Goal: Task Accomplishment & Management: Use online tool/utility

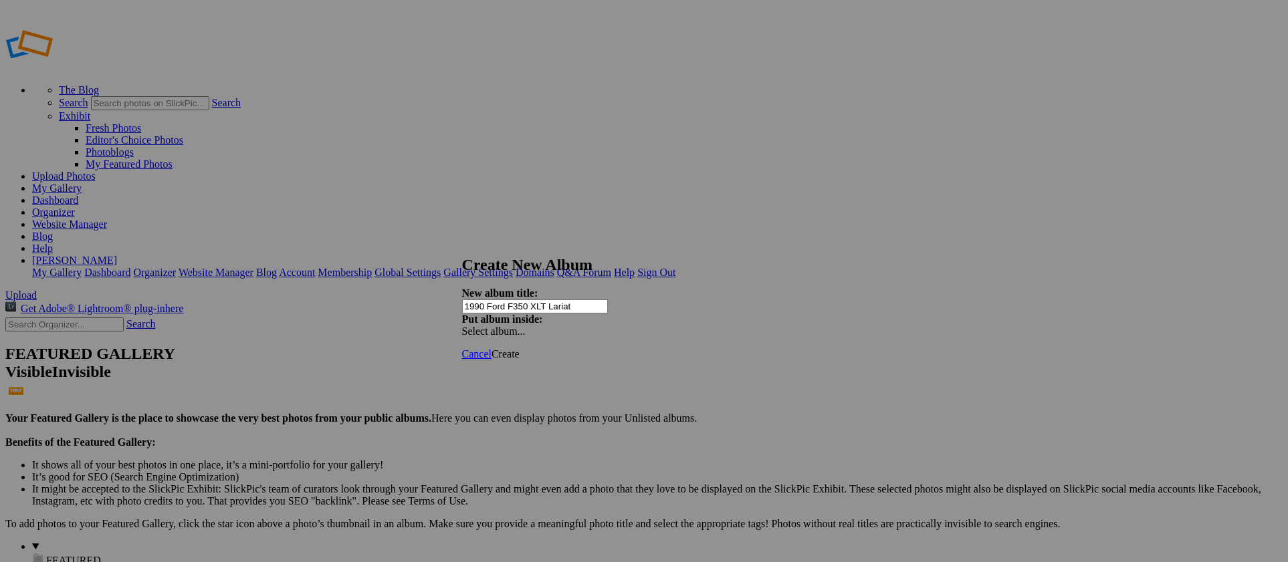
type input "1990 Ford F350 XLT Lariat"
click at [520, 348] on span "Create" at bounding box center [506, 353] width 28 height 11
